Goal: Transaction & Acquisition: Obtain resource

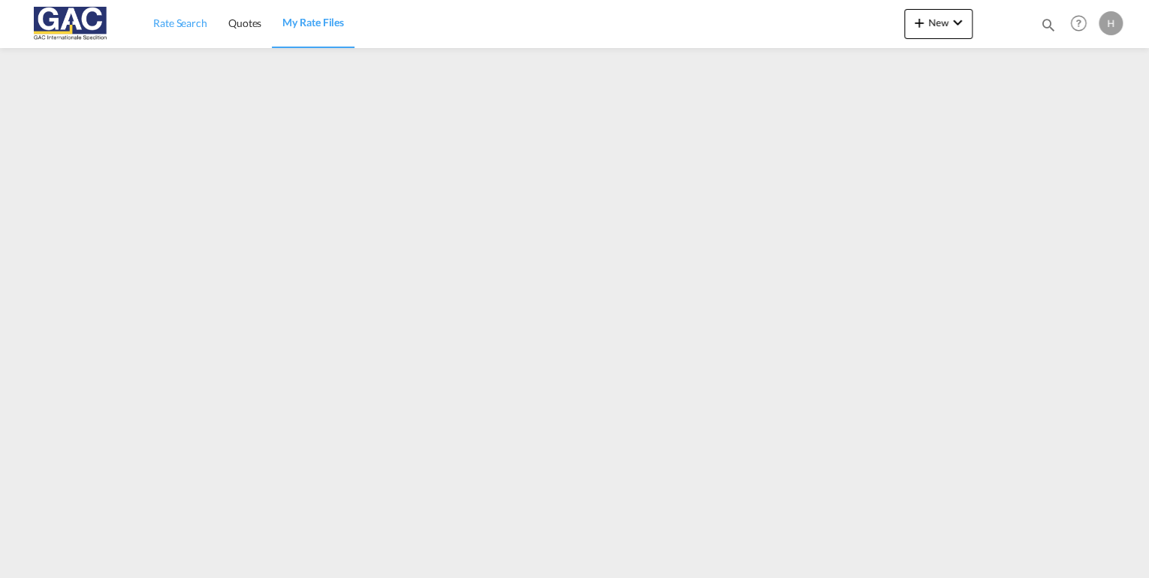
click at [188, 20] on span "Rate Search" at bounding box center [180, 23] width 54 height 13
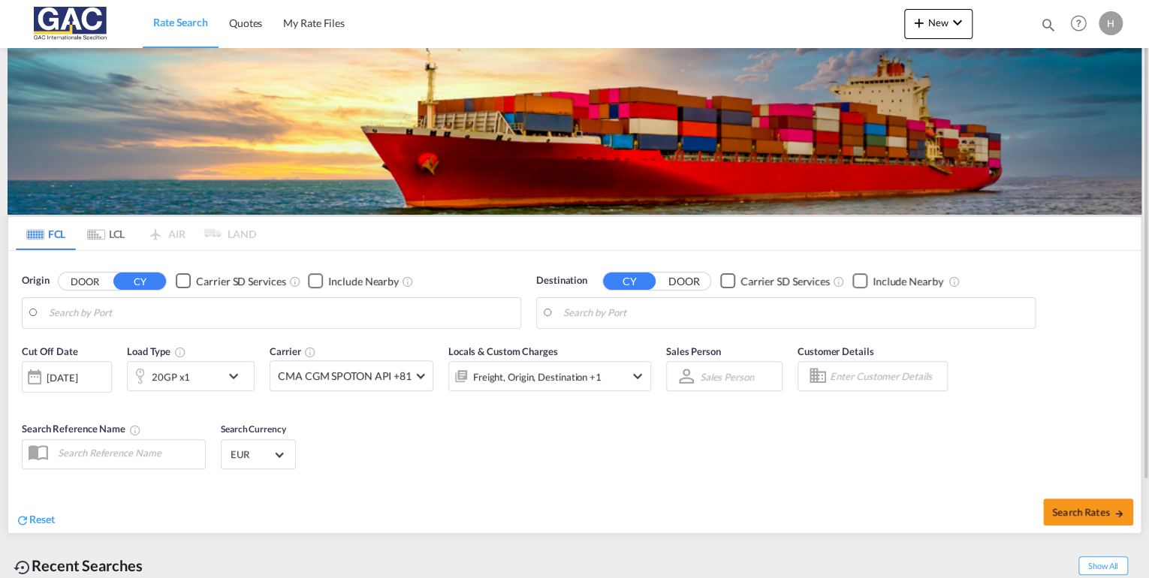
type input "[GEOGRAPHIC_DATA], DEBRV"
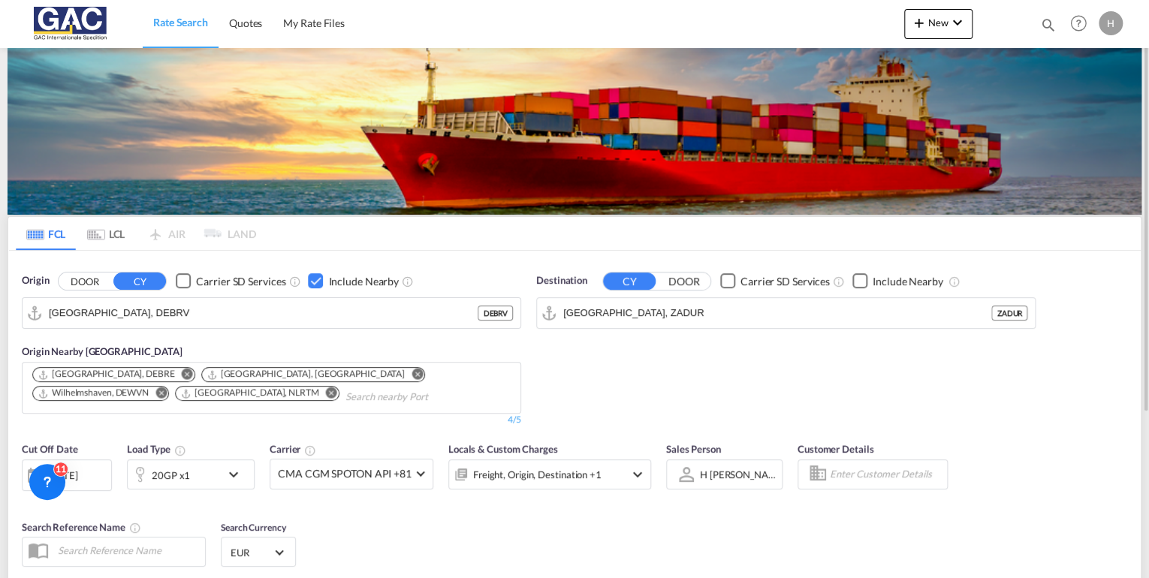
click at [925, 251] on div "Origin DOOR CY Carrier SD Services Include Nearby [GEOGRAPHIC_DATA], [GEOGRAPHI…" at bounding box center [574, 342] width 1133 height 183
drag, startPoint x: 665, startPoint y: 313, endPoint x: 690, endPoint y: 322, distance: 26.4
click at [694, 324] on md-autocomplete-wrap "[GEOGRAPHIC_DATA], ZADUR" at bounding box center [795, 317] width 464 height 30
drag, startPoint x: 670, startPoint y: 315, endPoint x: 394, endPoint y: 329, distance: 276.7
click at [493, 311] on div "Origin DOOR CY Carrier SD Services Include Nearby [GEOGRAPHIC_DATA], [GEOGRAPHI…" at bounding box center [574, 342] width 1133 height 183
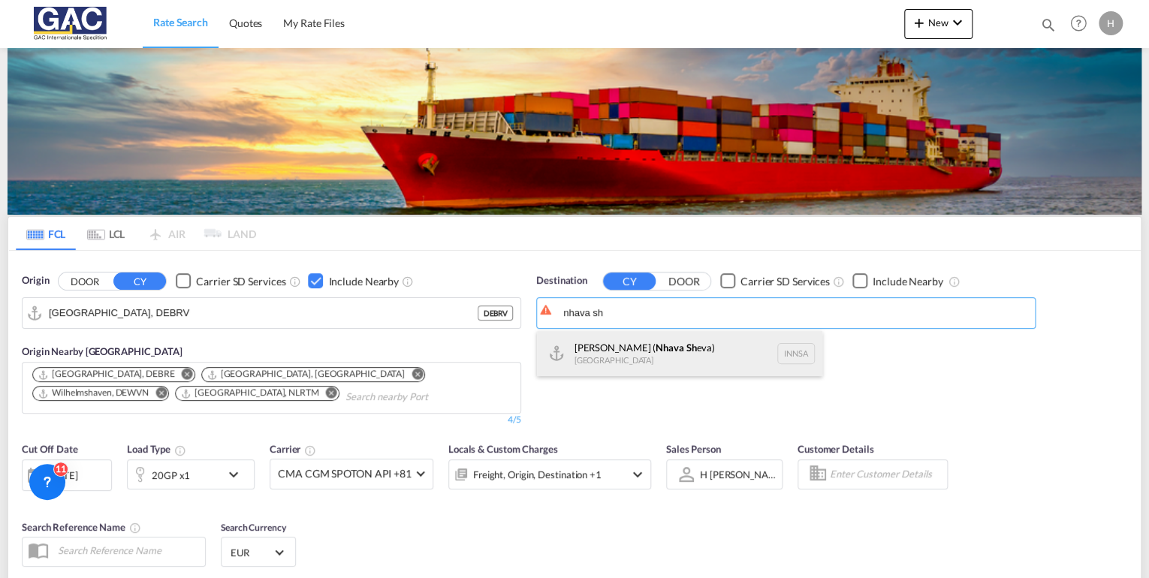
click at [653, 358] on div "[PERSON_NAME] ( Nhava Sh eva) [GEOGRAPHIC_DATA] [GEOGRAPHIC_DATA]" at bounding box center [679, 353] width 285 height 45
type input "[PERSON_NAME] ([PERSON_NAME]), [GEOGRAPHIC_DATA]"
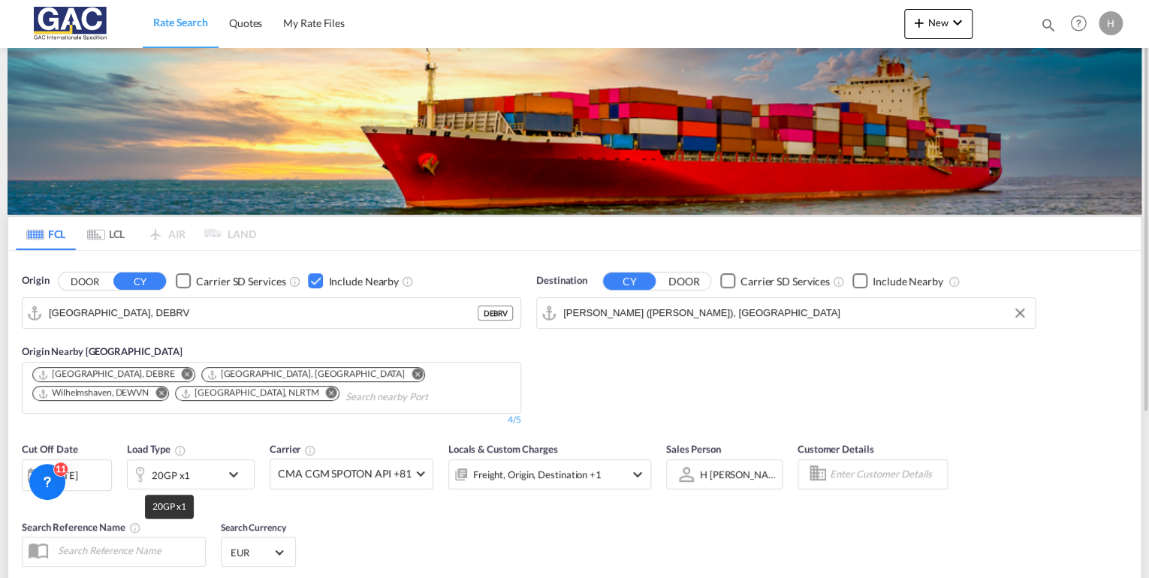
click at [170, 475] on div "20GP x1" at bounding box center [171, 475] width 38 height 21
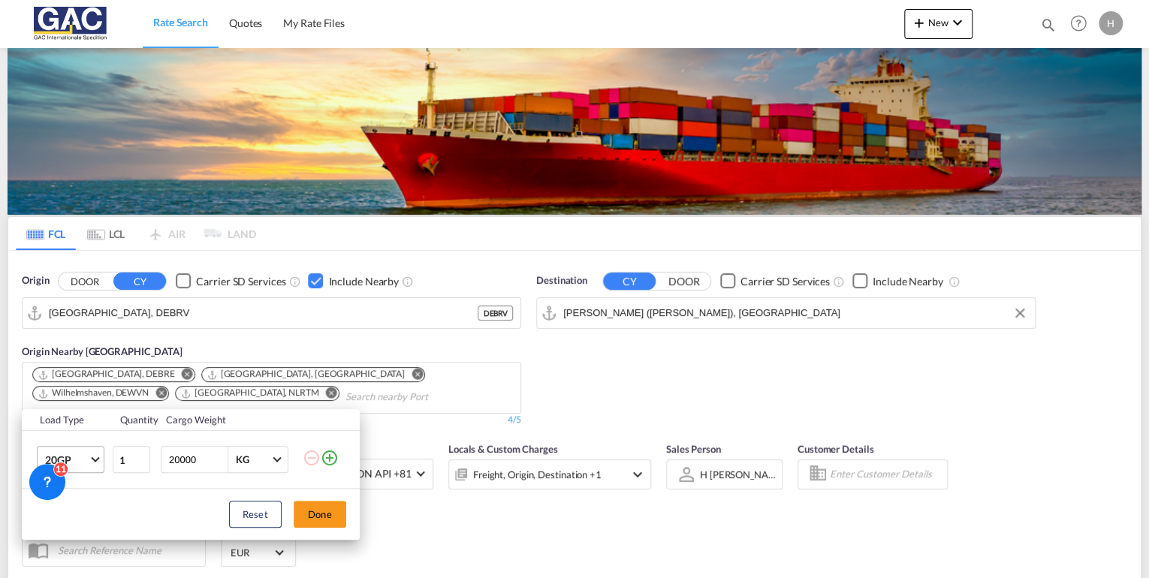
click at [92, 460] on md-select-value "20GP" at bounding box center [74, 460] width 60 height 26
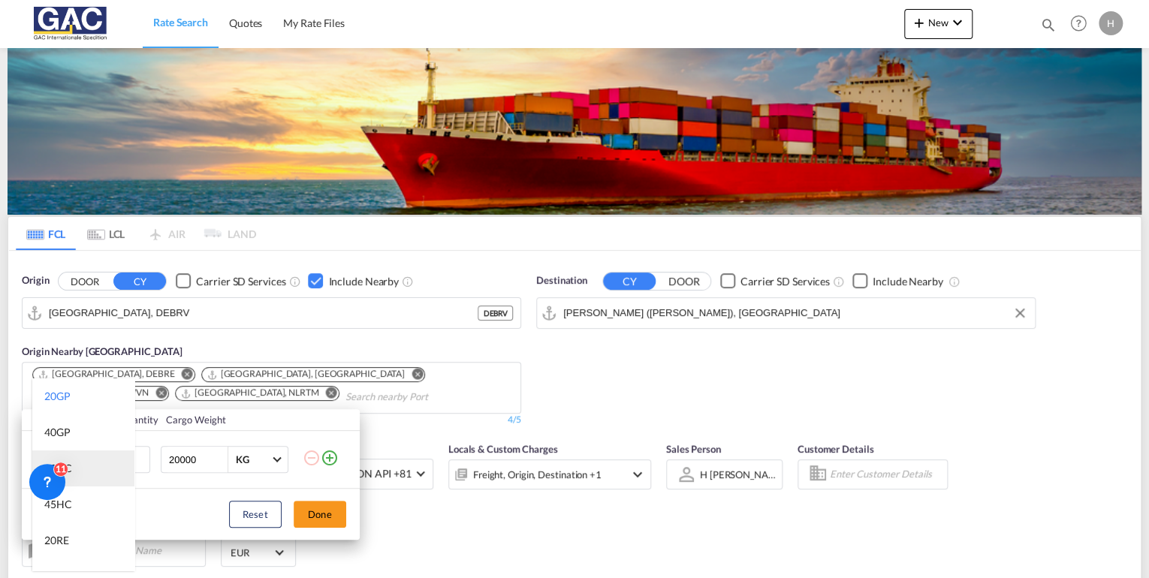
click at [81, 466] on md-option "40HC" at bounding box center [83, 469] width 102 height 36
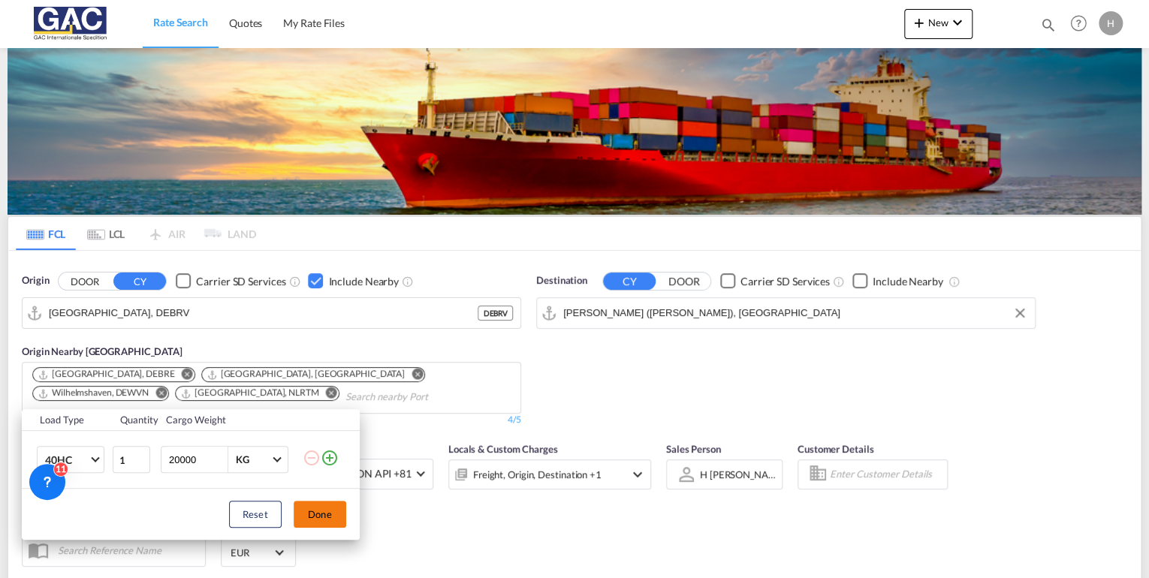
click at [330, 516] on button "Done" at bounding box center [320, 514] width 53 height 27
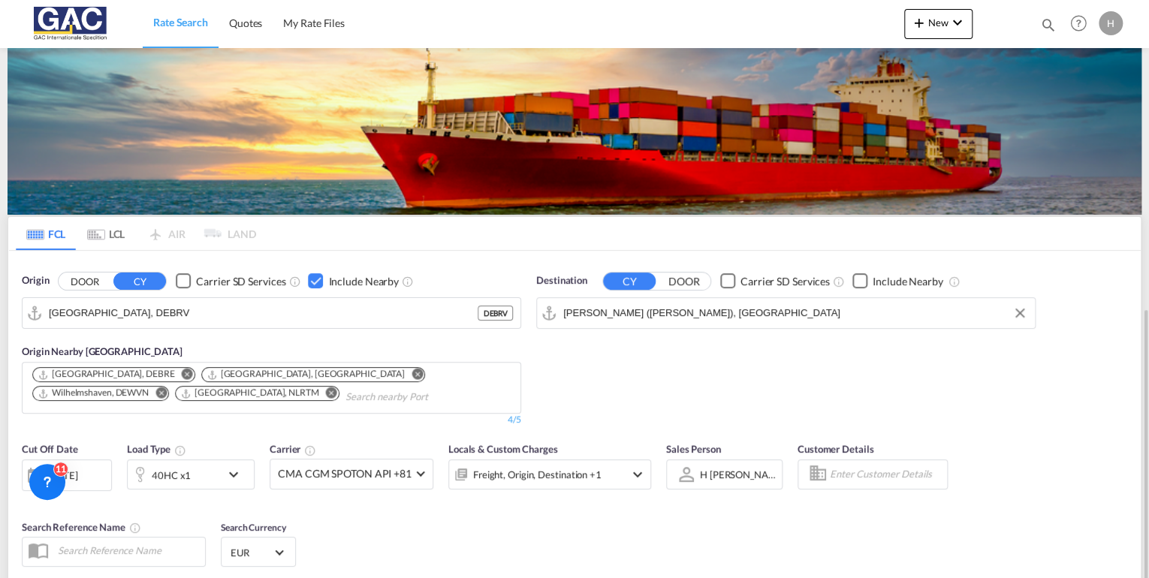
scroll to position [180, 0]
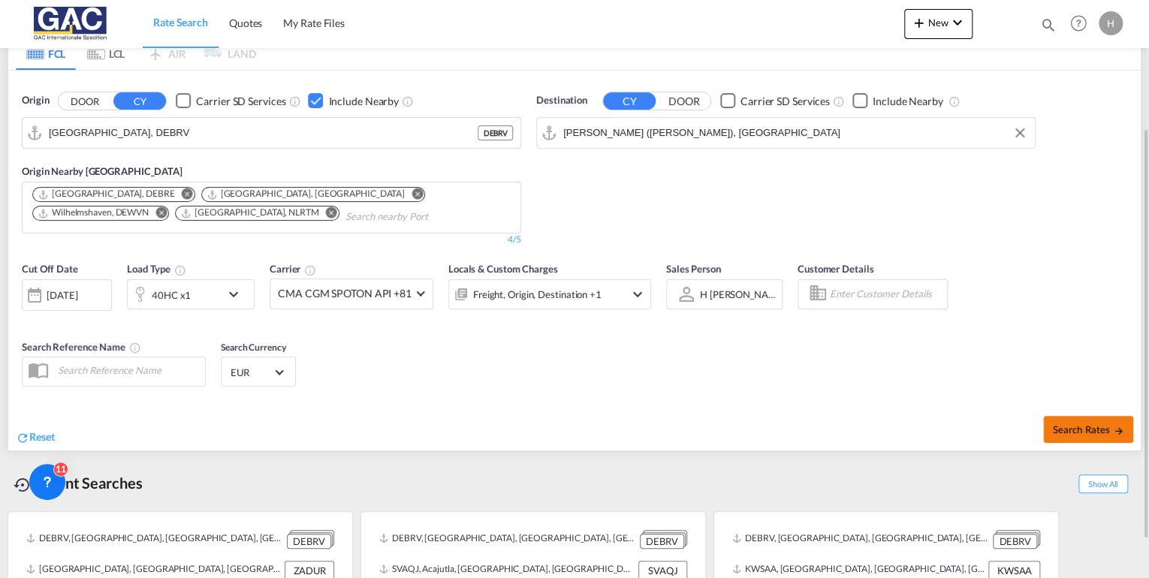
click at [1067, 424] on span "Search Rates" at bounding box center [1088, 430] width 72 height 12
type input "DEBRV to INNSA / [DATE]"
